Goal: Task Accomplishment & Management: Use online tool/utility

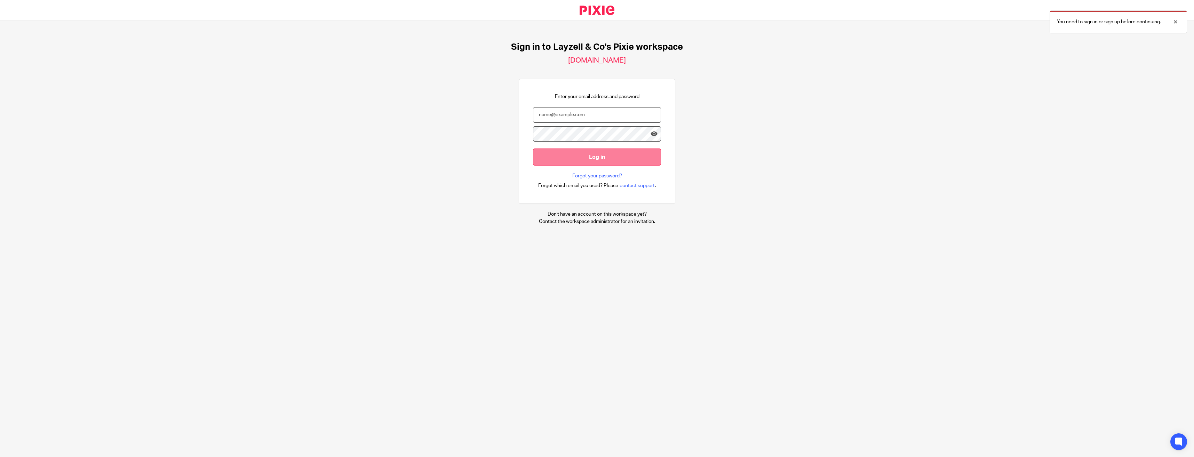
type input "[PERSON_NAME][EMAIL_ADDRESS][DOMAIN_NAME]"
click at [595, 155] on input "Log in" at bounding box center [597, 157] width 128 height 17
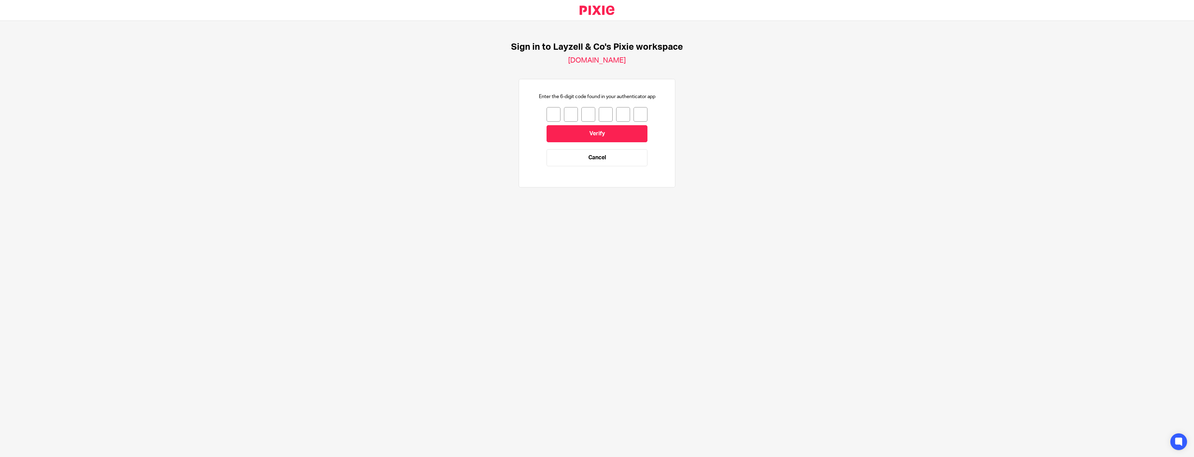
click at [549, 114] on input "number" at bounding box center [554, 114] width 14 height 15
type input "3"
type input "5"
type input "6"
type input "4"
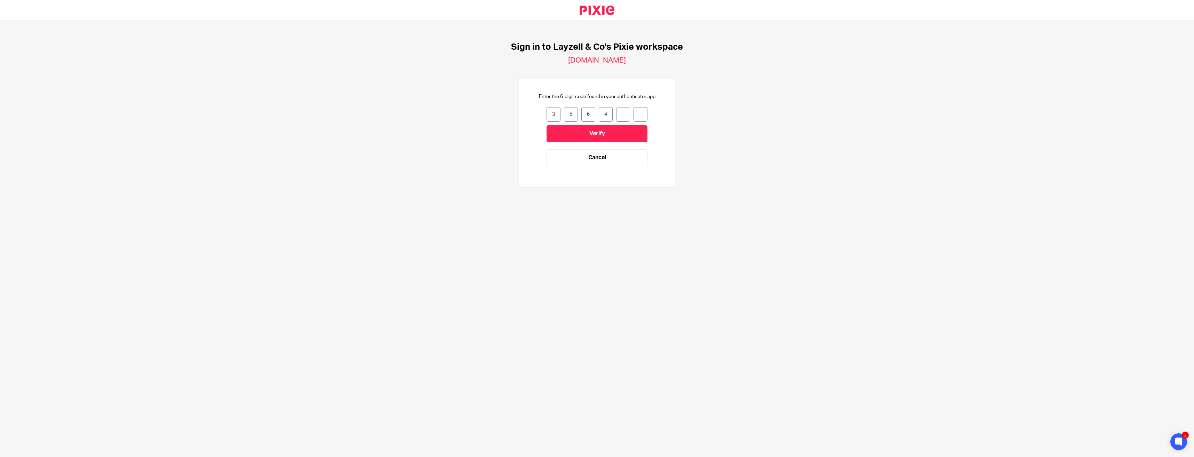
type input "5"
type input "9"
click at [582, 135] on input "Verify" at bounding box center [597, 133] width 101 height 17
click at [547, 108] on input "number" at bounding box center [554, 114] width 14 height 15
type input "9"
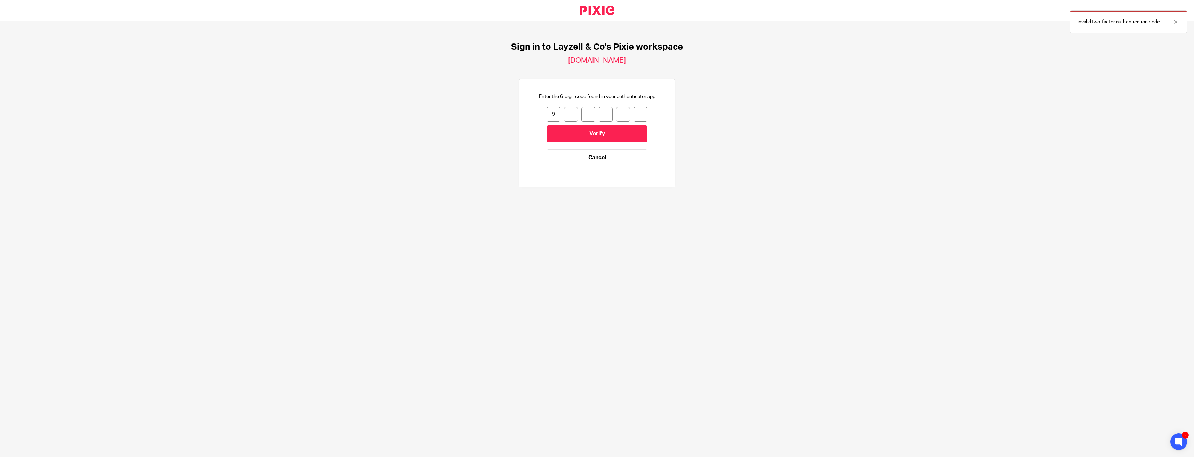
type input "0"
type input "5"
type input "6"
type input "8"
type input "5"
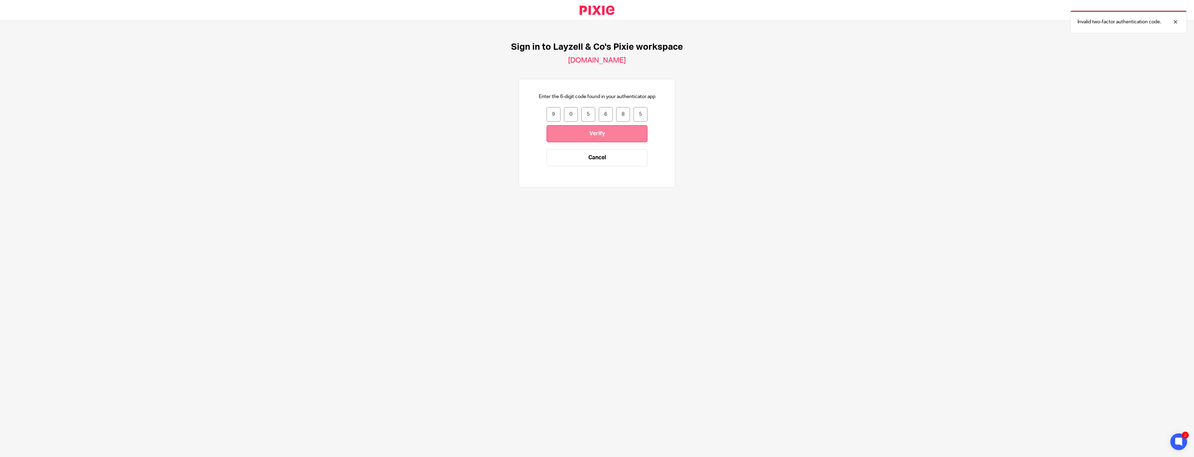
click at [588, 129] on input "Verify" at bounding box center [597, 133] width 101 height 17
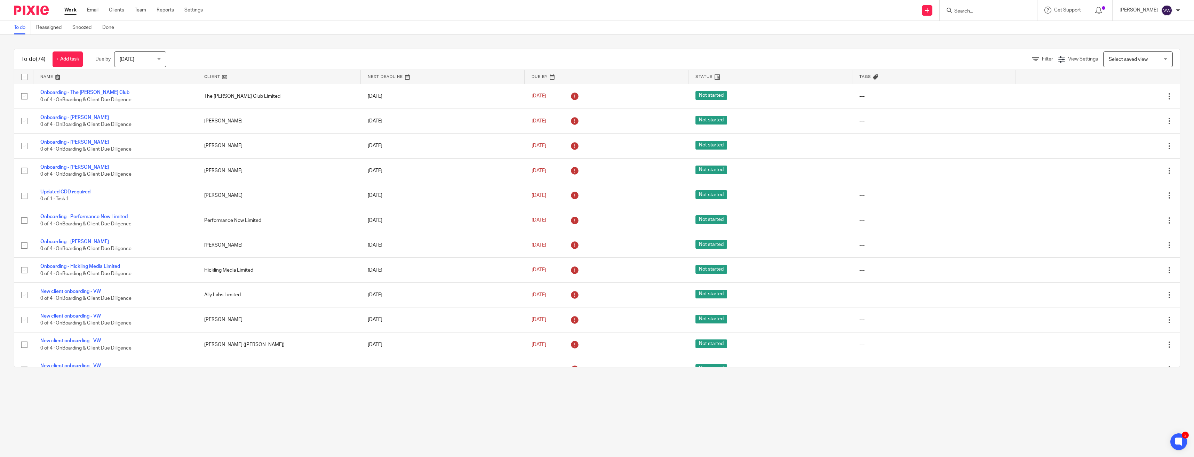
click at [1172, 9] on img at bounding box center [1167, 10] width 11 height 11
click at [166, 8] on link "Reports" at bounding box center [165, 10] width 17 height 7
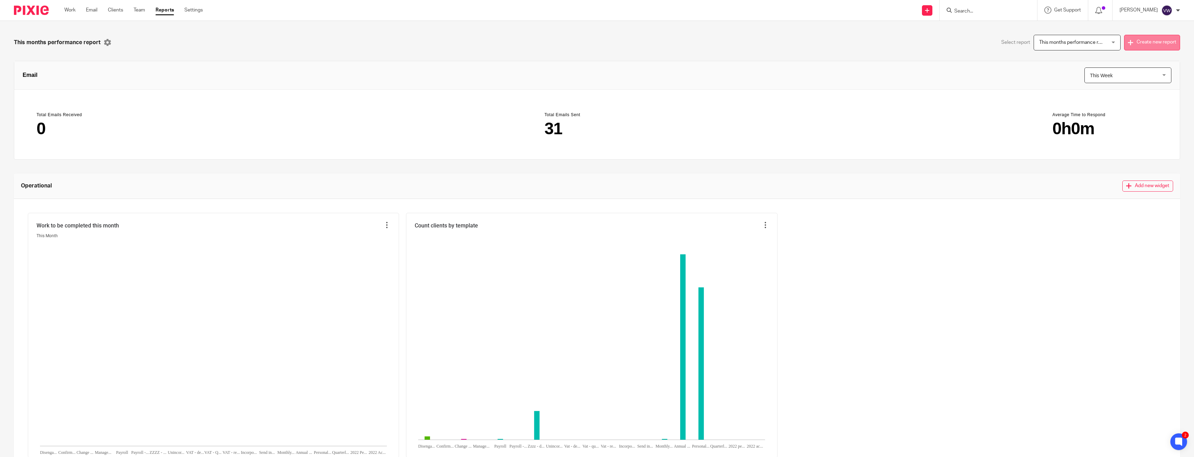
click at [1134, 38] on button "Create new report" at bounding box center [1152, 43] width 56 height 16
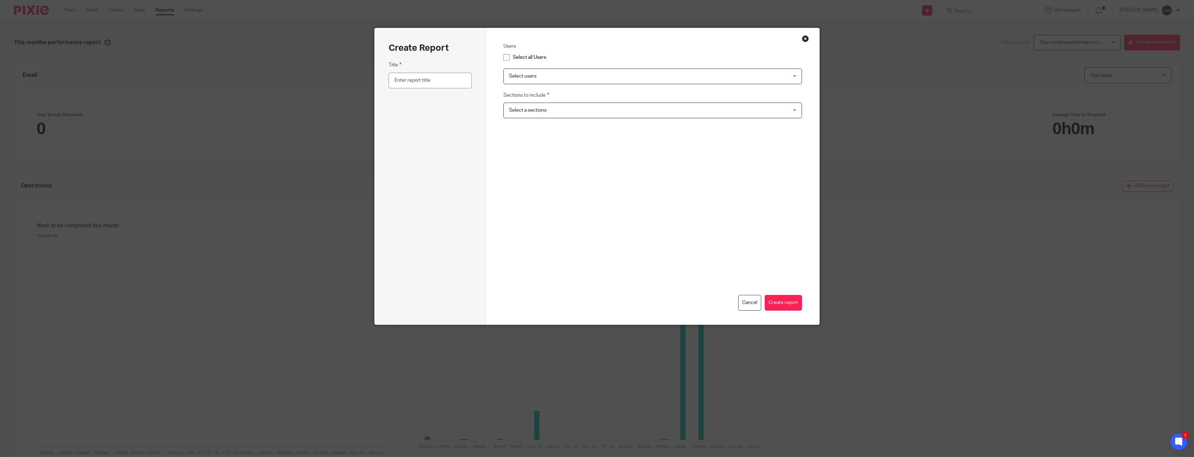
click at [507, 56] on input "checkbox" at bounding box center [506, 57] width 13 height 13
checkbox input "true"
click at [536, 74] on span "Select users" at bounding box center [626, 76] width 234 height 15
click at [426, 84] on input "text" at bounding box center [430, 81] width 83 height 16
type input "High Risk"
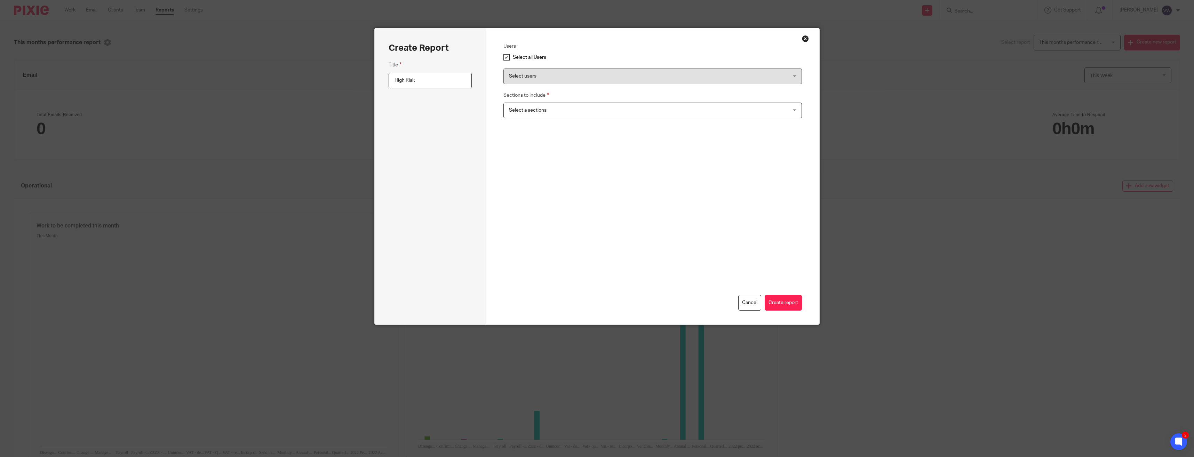
click at [529, 112] on span "Select a sections" at bounding box center [528, 110] width 38 height 5
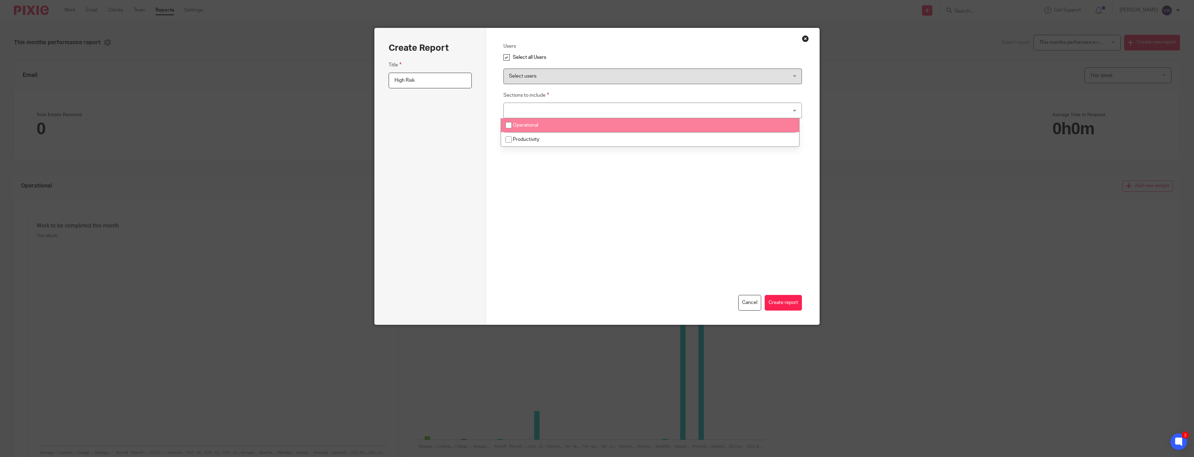
click at [507, 126] on input "checkbox" at bounding box center [508, 125] width 13 height 13
checkbox input "true"
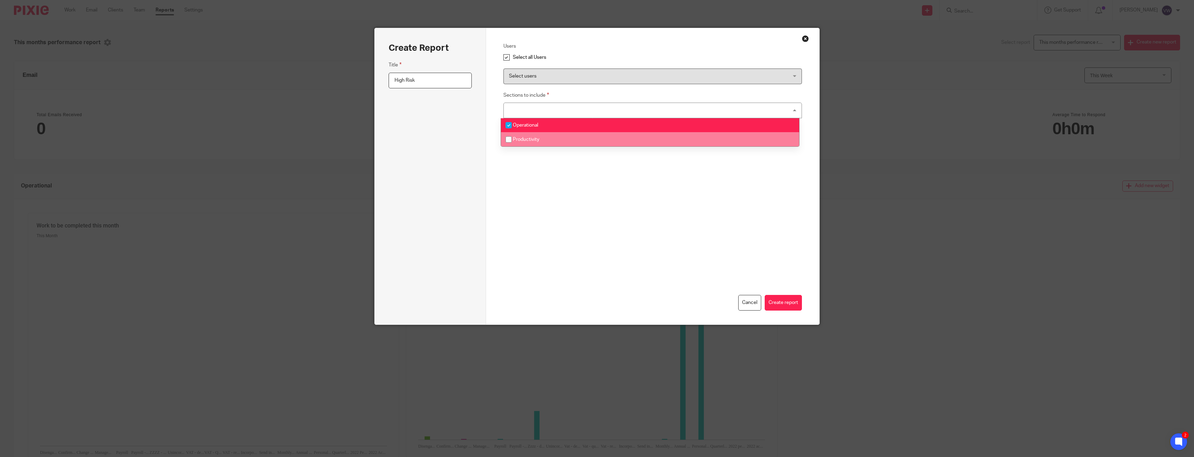
click at [512, 138] on input "checkbox" at bounding box center [508, 139] width 13 height 13
checkbox input "true"
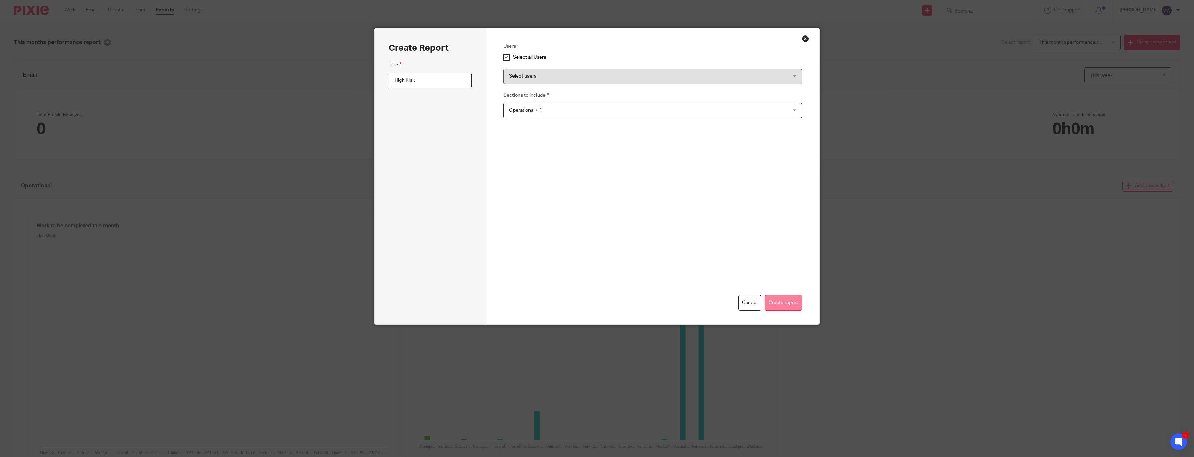
click at [785, 306] on button "Create report" at bounding box center [783, 303] width 37 height 16
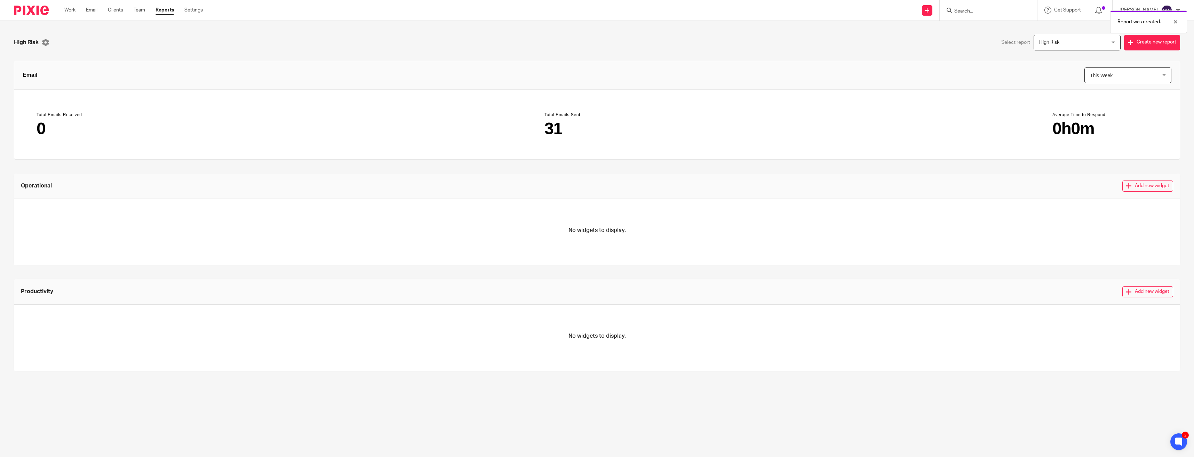
click at [1133, 188] on button "Add new widget" at bounding box center [1148, 186] width 51 height 11
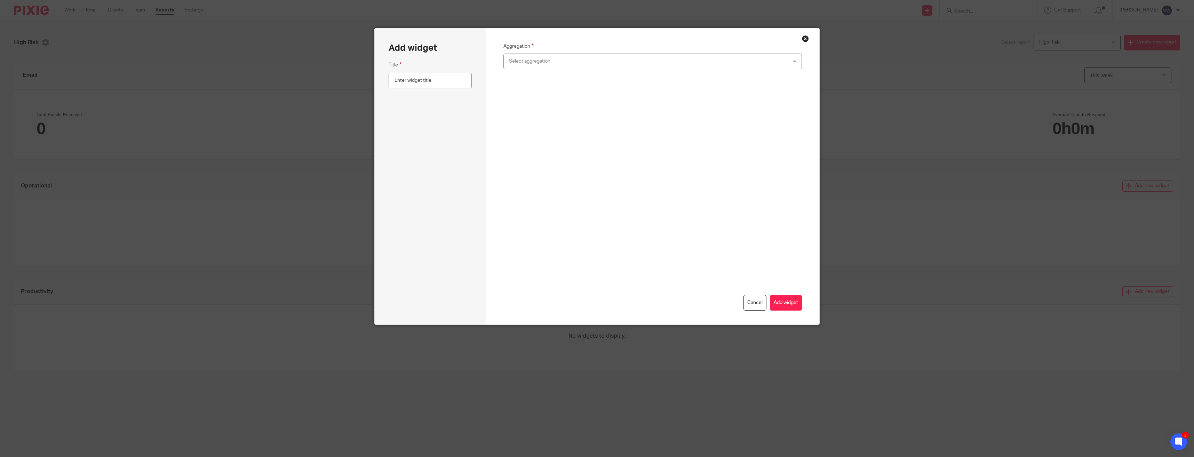
click at [753, 56] on div "Select aggregation" at bounding box center [653, 62] width 299 height 16
click at [756, 308] on button "Cancel" at bounding box center [755, 303] width 23 height 16
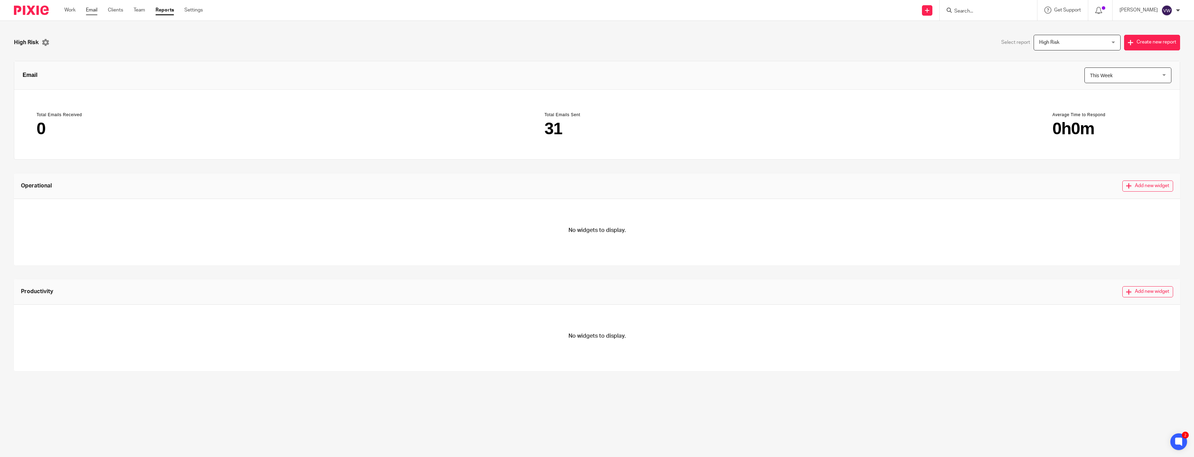
click at [89, 10] on link "Email" at bounding box center [91, 10] width 11 height 7
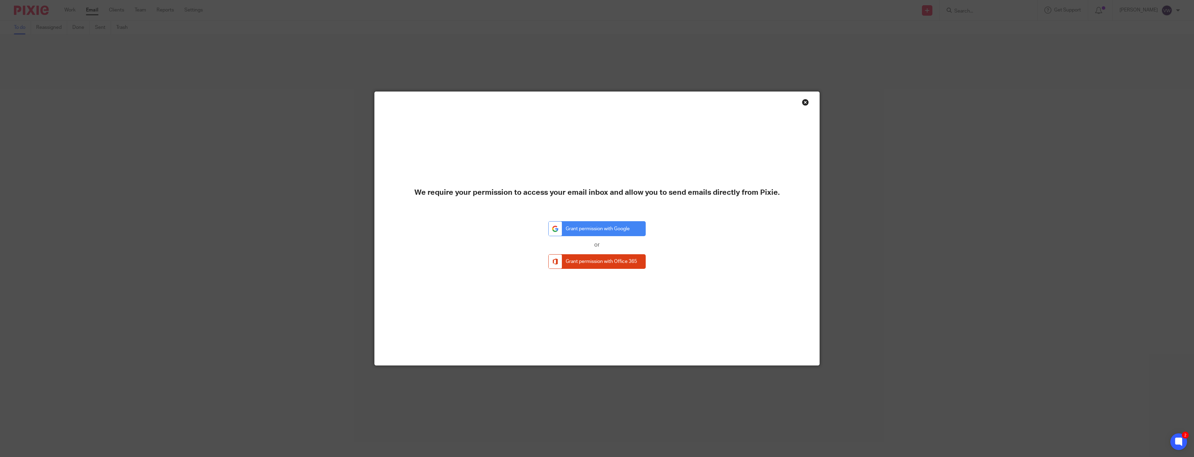
click at [803, 103] on div "Close this dialog window" at bounding box center [805, 102] width 7 height 7
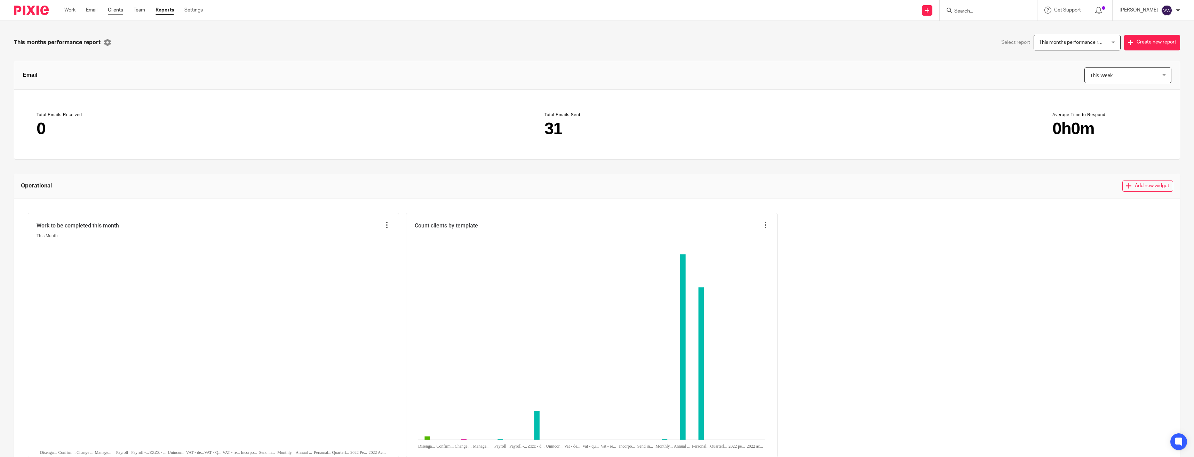
click at [117, 8] on link "Clients" at bounding box center [115, 10] width 15 height 7
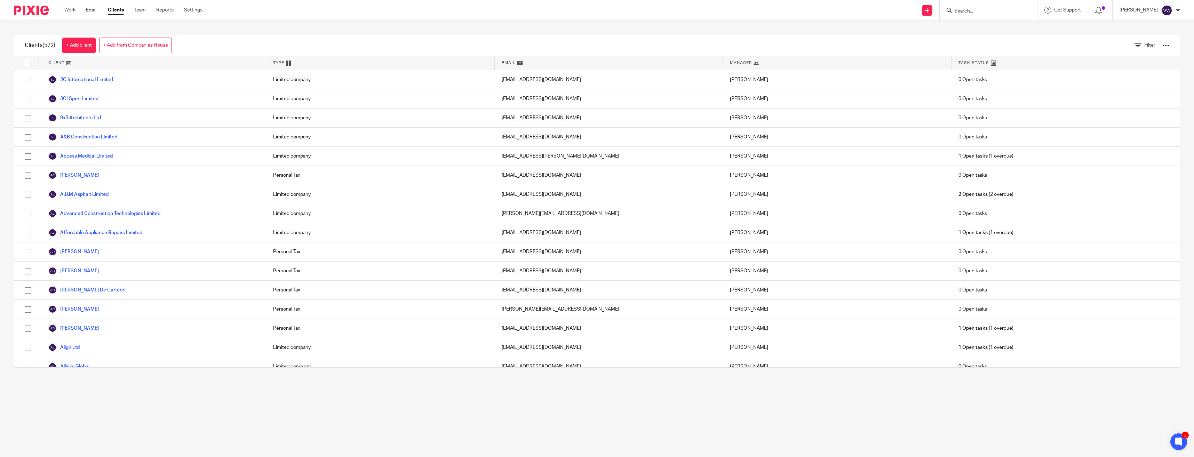
click at [1163, 42] on div at bounding box center [1166, 45] width 7 height 7
click at [1090, 90] on button "Export client services" at bounding box center [1091, 91] width 58 height 9
click at [1163, 43] on div at bounding box center [1166, 45] width 7 height 7
click at [1081, 80] on link "Export clients to CSV file" at bounding box center [1110, 82] width 97 height 10
